Goal: Task Accomplishment & Management: Complete application form

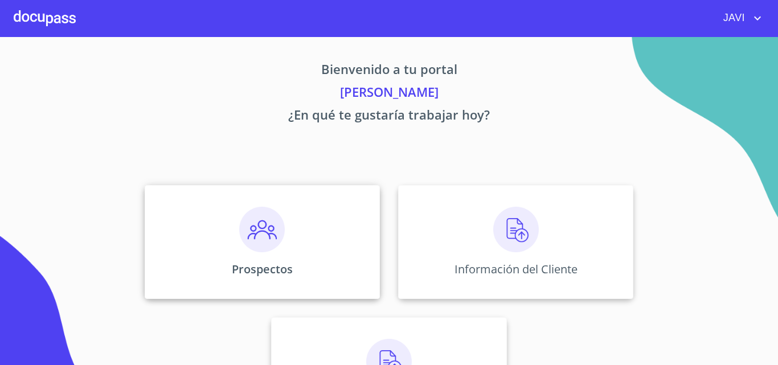
click at [272, 232] on img at bounding box center [262, 230] width 46 height 46
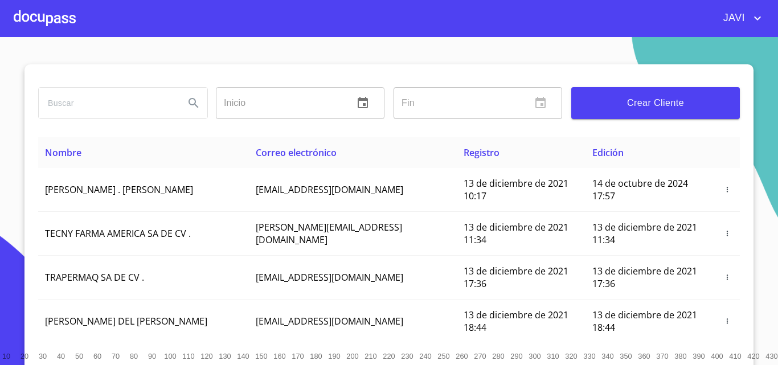
click at [101, 104] on input "search" at bounding box center [107, 103] width 137 height 31
type input "[PERSON_NAME]"
click at [189, 101] on icon "Search" at bounding box center [194, 103] width 14 height 14
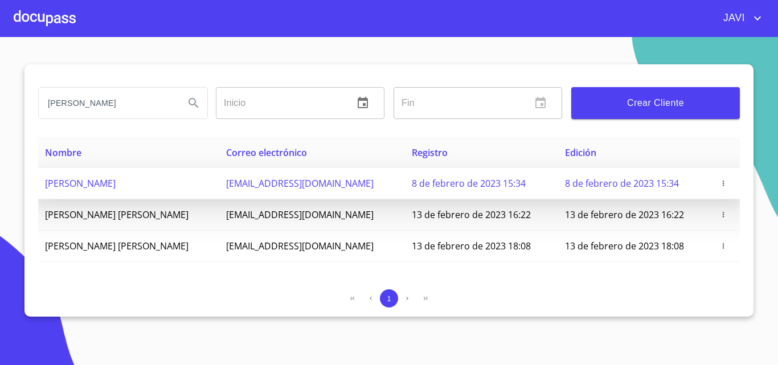
click at [116, 186] on span "[PERSON_NAME]" at bounding box center [80, 183] width 71 height 13
click at [723, 181] on icon "button" at bounding box center [723, 182] width 1 height 5
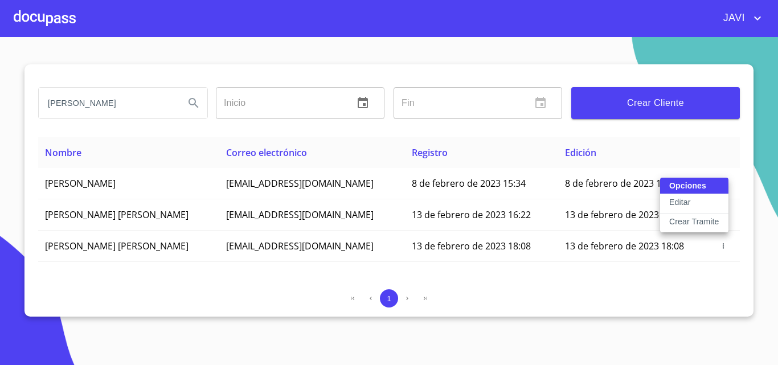
click at [697, 221] on p "Crear Tramite" at bounding box center [694, 221] width 50 height 11
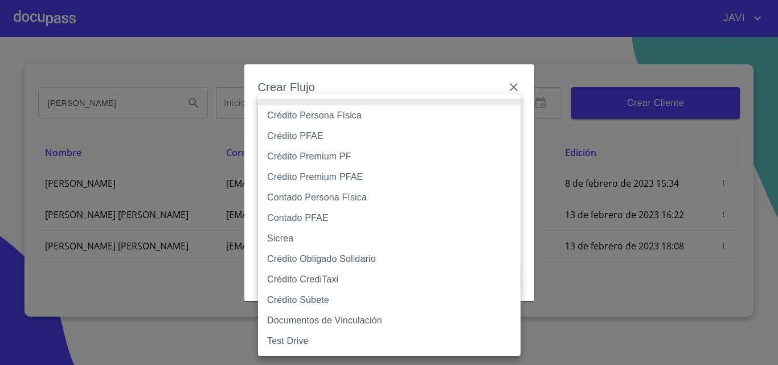
click at [299, 125] on body "[PERSON_NAME] ​ Fin ​ Crear Cliente Nombre Correo electrónico Registro Edición …" at bounding box center [389, 182] width 778 height 365
click at [313, 116] on li "Crédito Persona Física" at bounding box center [389, 115] width 262 height 20
type input "61b033e49b8c202ad5bb7912"
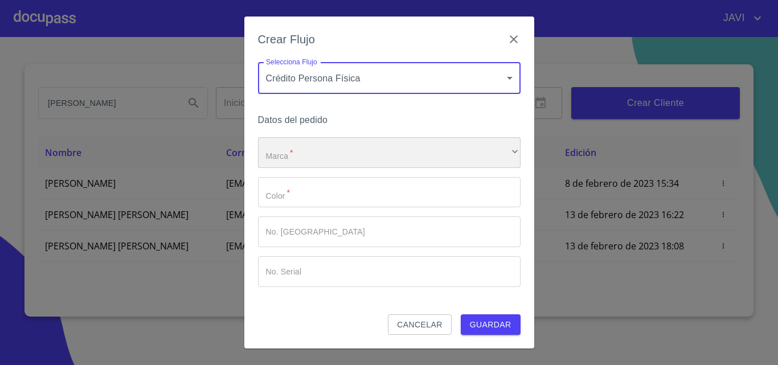
click at [297, 150] on div "​" at bounding box center [389, 152] width 262 height 31
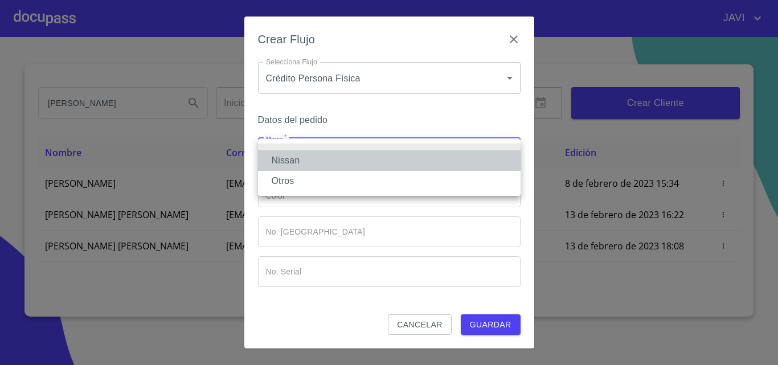
click at [294, 161] on li "Nissan" at bounding box center [389, 160] width 262 height 20
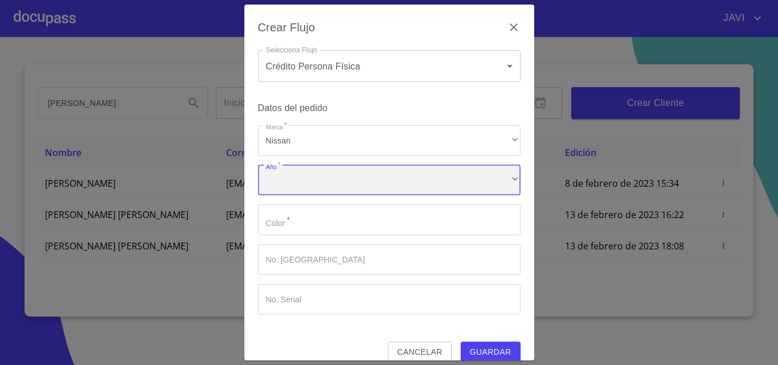
click at [303, 186] on div "​" at bounding box center [389, 180] width 262 height 31
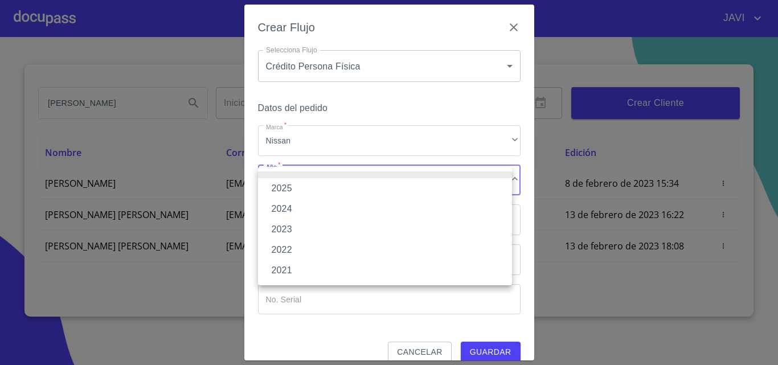
click at [290, 190] on li "2025" at bounding box center [385, 188] width 254 height 20
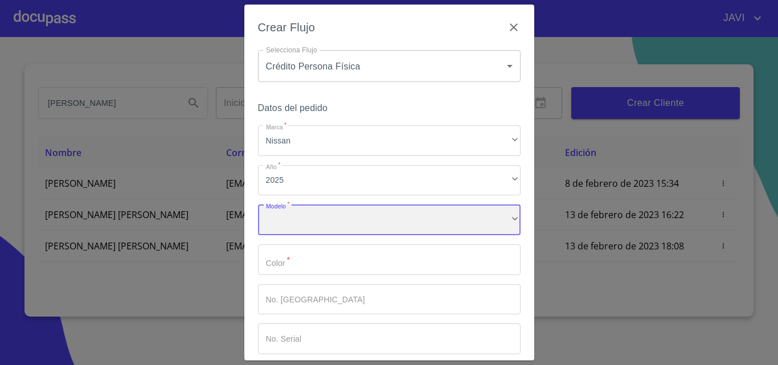
click at [299, 218] on div "​" at bounding box center [389, 219] width 262 height 31
click at [481, 220] on div "SENTRA SR MIDNIGHT EDITION CVT'25" at bounding box center [389, 219] width 262 height 31
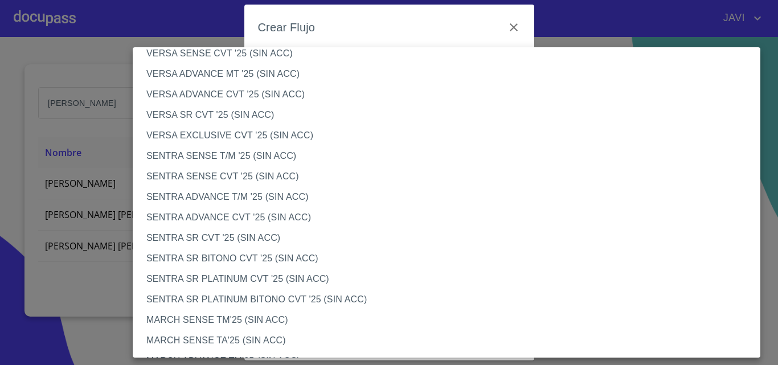
scroll to position [569, 0]
click at [224, 220] on li "SENTRA ADVANCE CVT '25 (SIN ACC)" at bounding box center [451, 217] width 636 height 20
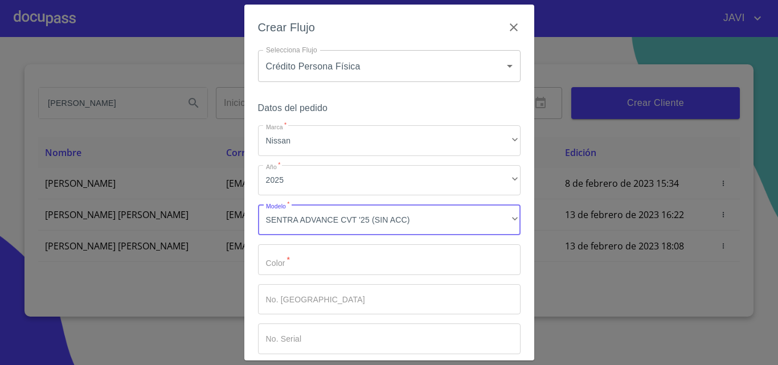
click at [309, 264] on input "Marca   *" at bounding box center [389, 259] width 262 height 31
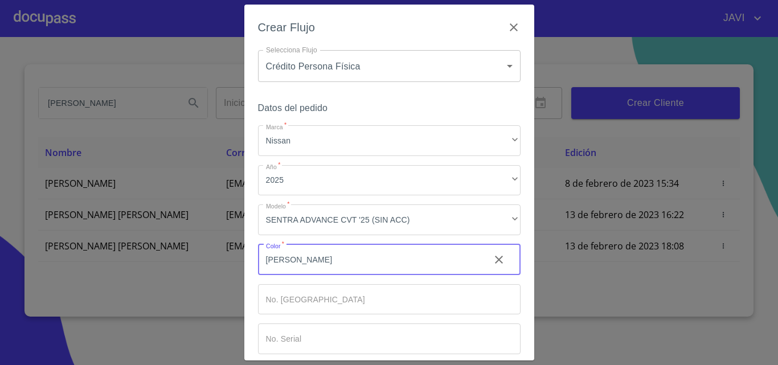
scroll to position [55, 0]
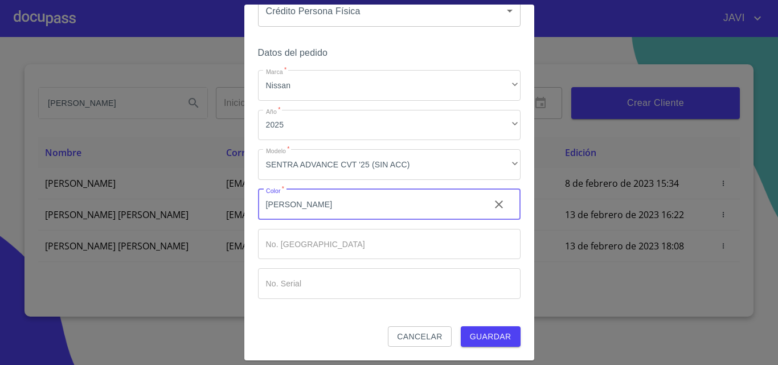
type input "[PERSON_NAME]"
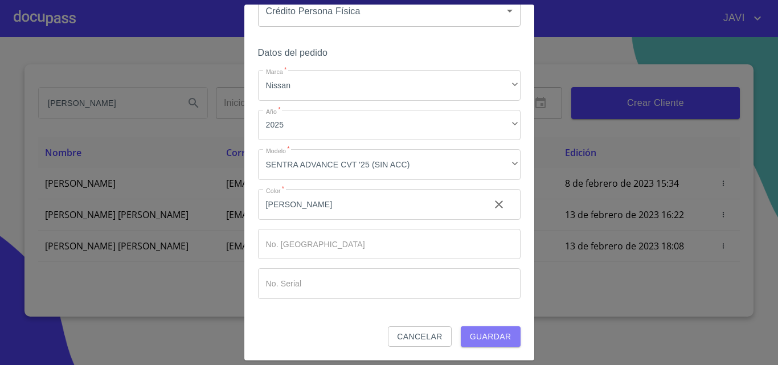
click at [489, 336] on span "Guardar" at bounding box center [491, 337] width 42 height 14
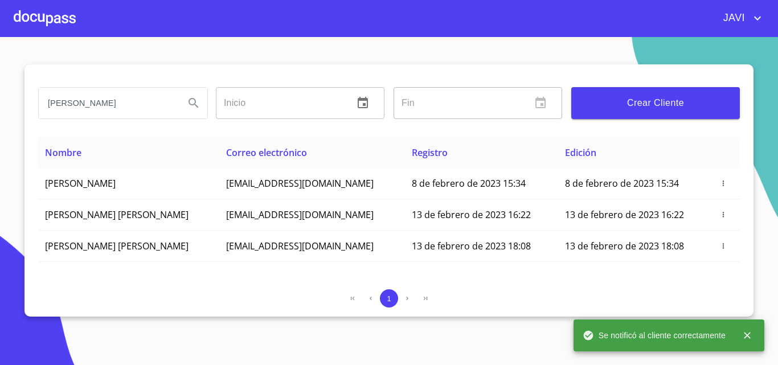
click at [44, 17] on div at bounding box center [45, 18] width 62 height 36
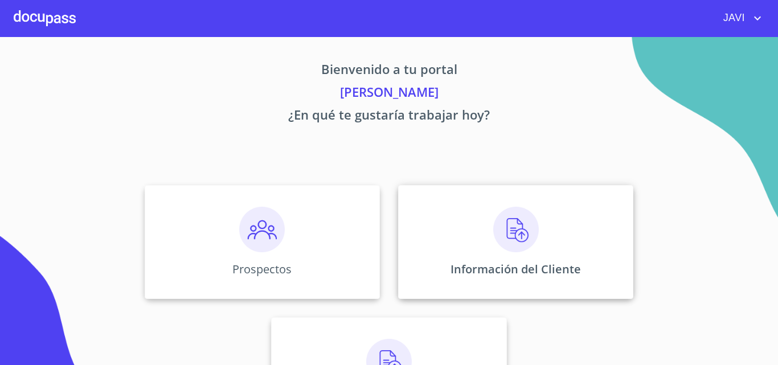
click at [511, 227] on img at bounding box center [516, 230] width 46 height 46
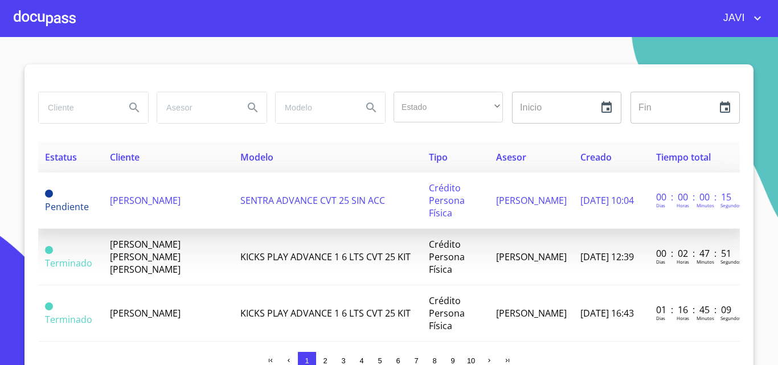
click at [286, 197] on span "SENTRA ADVANCE CVT 25 SIN ACC" at bounding box center [312, 200] width 145 height 13
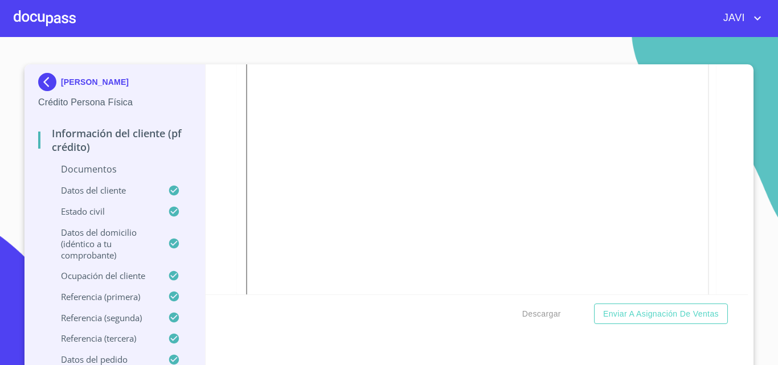
scroll to position [683, 0]
